Goal: Information Seeking & Learning: Check status

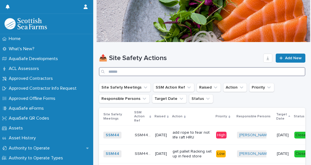
drag, startPoint x: 112, startPoint y: 69, endPoint x: 133, endPoint y: 55, distance: 25.7
click at [133, 55] on div "📤 Site Safety Actions Add New" at bounding box center [202, 65] width 206 height 23
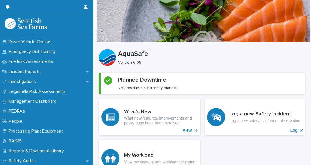
scroll to position [194, 0]
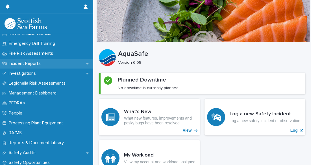
click at [37, 65] on p "Incident Reports" at bounding box center [25, 63] width 39 height 5
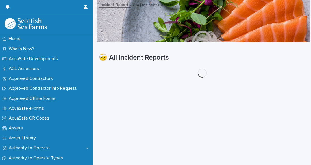
click at [37, 65] on div "ACL Assessors" at bounding box center [46, 69] width 93 height 10
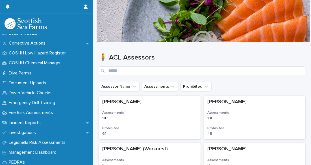
scroll to position [137, 0]
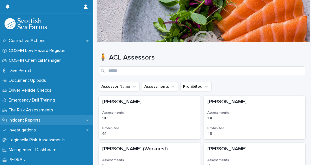
click at [86, 120] on icon at bounding box center [87, 120] width 3 height 1
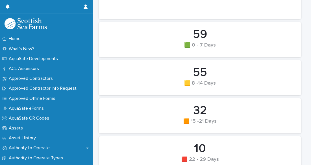
scroll to position [417, 0]
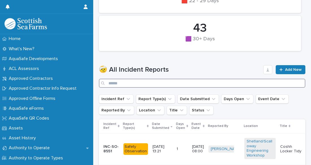
click at [131, 83] on input "Search" at bounding box center [202, 83] width 206 height 9
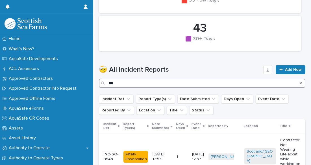
scroll to position [337, 0]
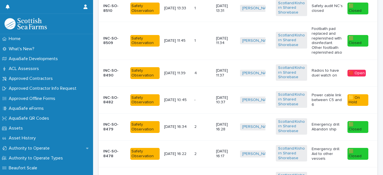
scroll to position [427, 0]
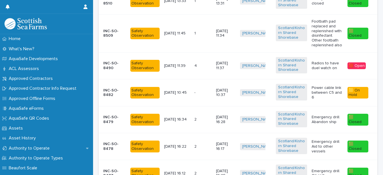
type input "****"
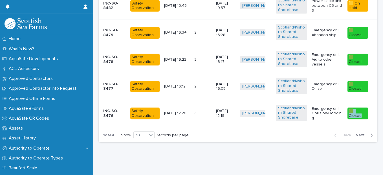
scroll to position [499, 0]
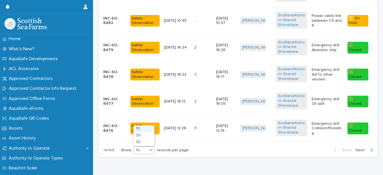
click at [151, 149] on icon at bounding box center [151, 150] width 6 height 6
click at [146, 134] on div "20" at bounding box center [144, 135] width 21 height 7
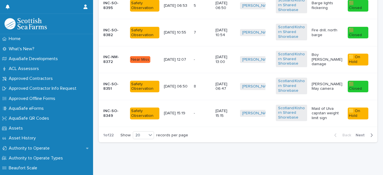
scroll to position [787, 0]
